Goal: Find specific page/section: Find specific page/section

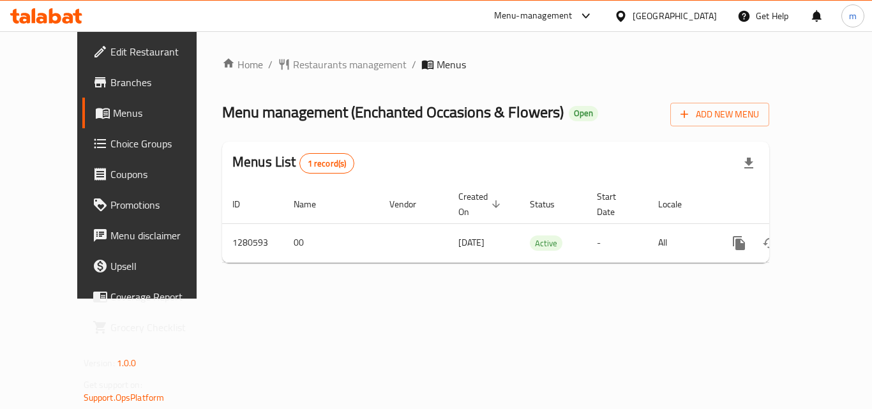
click at [691, 18] on div "Bahrain" at bounding box center [675, 16] width 84 height 14
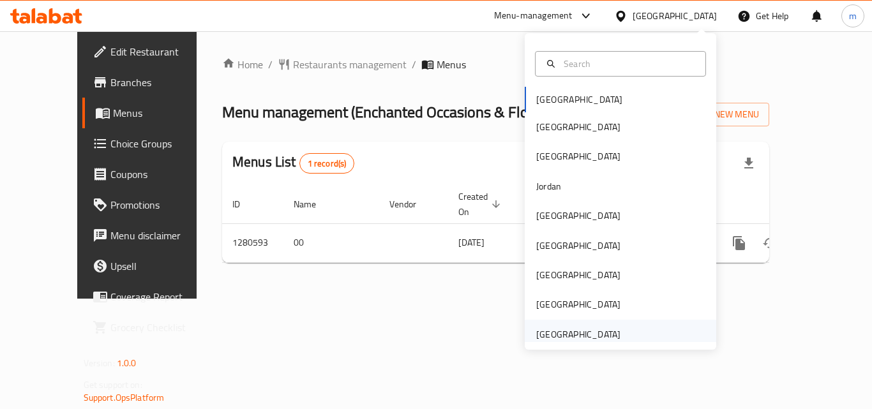
click at [582, 333] on div "[GEOGRAPHIC_DATA]" at bounding box center [578, 335] width 84 height 14
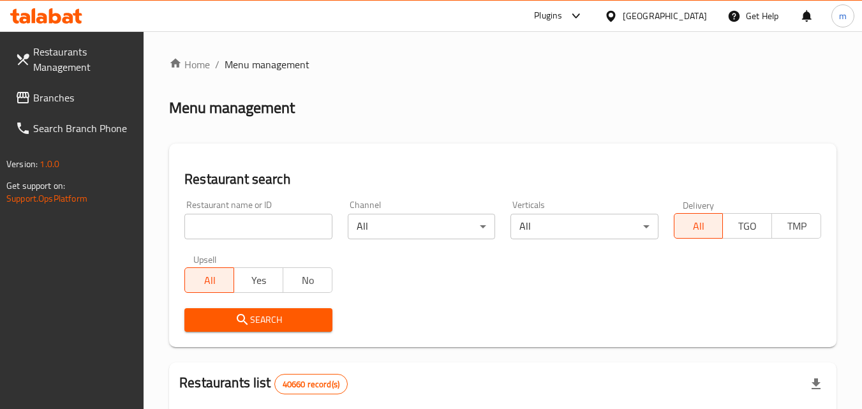
click at [106, 96] on span "Branches" at bounding box center [83, 97] width 101 height 15
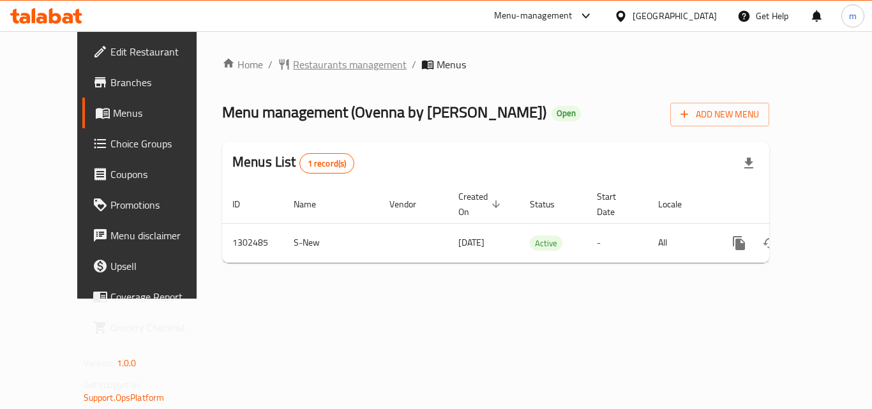
click at [293, 70] on span "Restaurants management" at bounding box center [350, 64] width 114 height 15
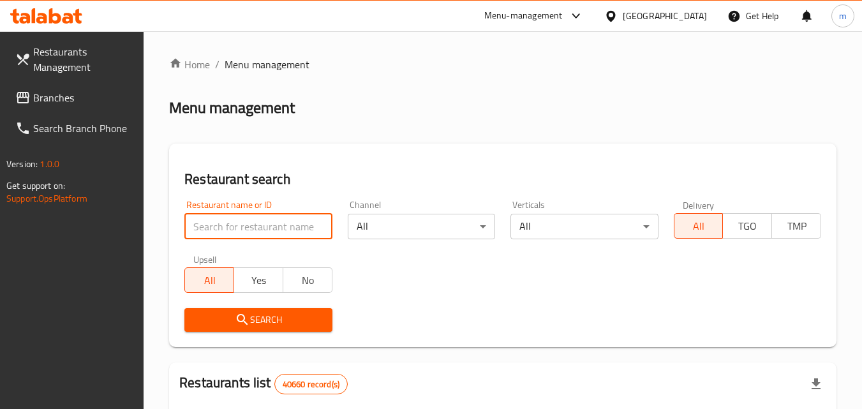
click at [236, 230] on input "search" at bounding box center [257, 227] width 147 height 26
paste input "702440"
type input "702440"
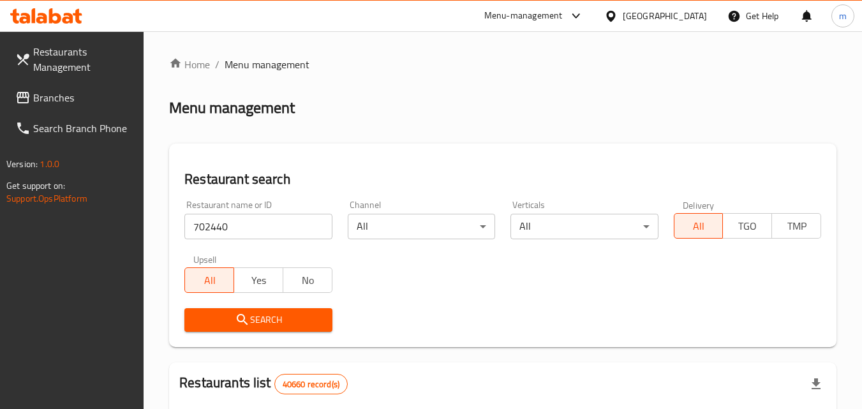
click at [234, 313] on span "Search" at bounding box center [258, 320] width 127 height 16
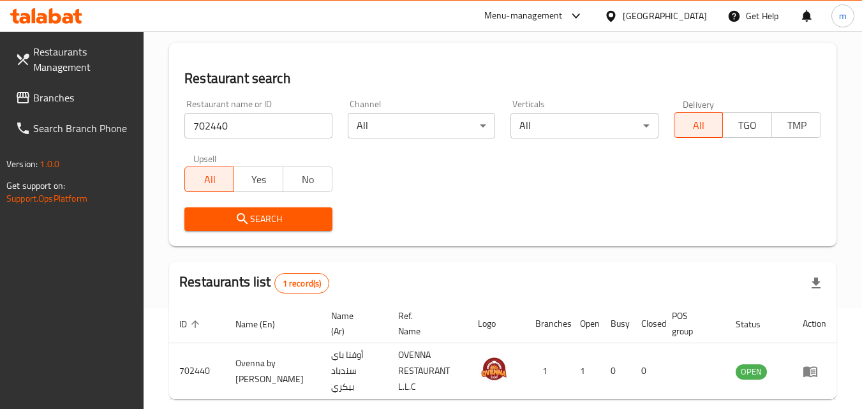
scroll to position [160, 0]
